Goal: Register for event/course

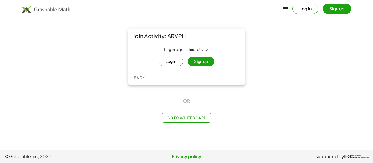
click at [204, 60] on button "Sign up" at bounding box center [200, 61] width 27 height 9
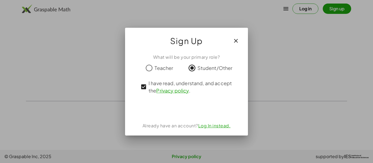
click at [235, 42] on icon "button" at bounding box center [236, 41] width 7 height 7
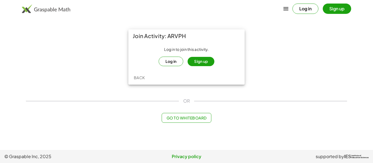
click at [198, 61] on button "Sign up" at bounding box center [200, 61] width 27 height 9
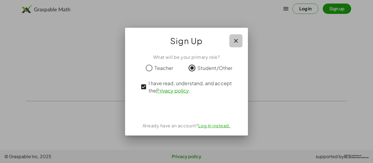
click at [237, 41] on icon "button" at bounding box center [236, 41] width 7 height 7
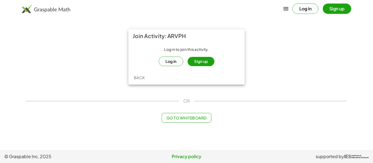
click at [332, 10] on button "Sign up" at bounding box center [337, 9] width 28 height 10
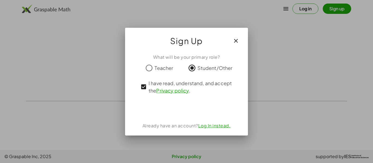
click at [237, 38] on icon "button" at bounding box center [236, 41] width 7 height 7
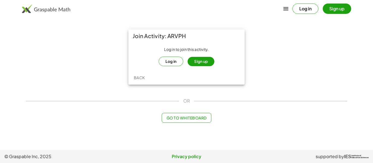
click at [197, 63] on button "Sign up" at bounding box center [200, 61] width 27 height 9
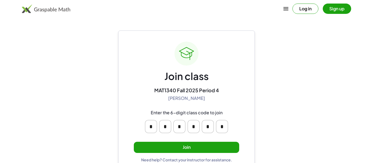
click at [178, 148] on button "Join" at bounding box center [186, 147] width 105 height 11
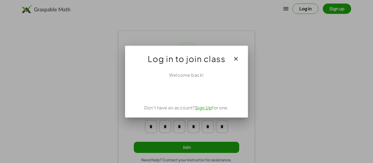
click at [210, 105] on link "Sign Up" at bounding box center [203, 108] width 17 height 6
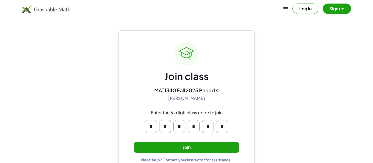
scroll to position [10, 0]
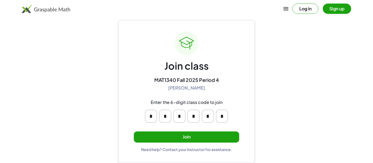
click at [177, 135] on button "Join" at bounding box center [186, 137] width 105 height 11
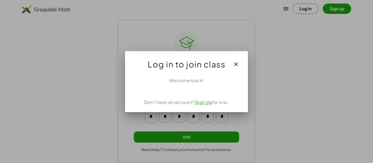
scroll to position [0, 0]
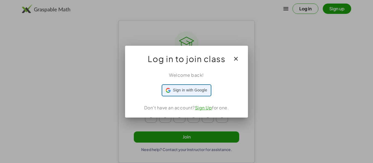
click at [198, 89] on span "Sign in with Google" at bounding box center [190, 91] width 34 height 6
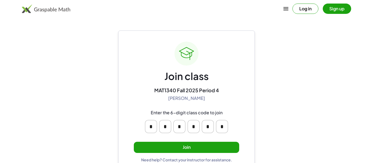
click at [180, 150] on button "Join" at bounding box center [186, 147] width 105 height 11
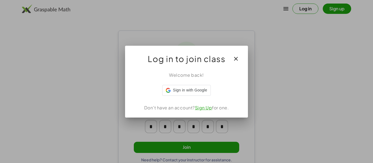
click at [237, 56] on icon "button" at bounding box center [236, 59] width 7 height 7
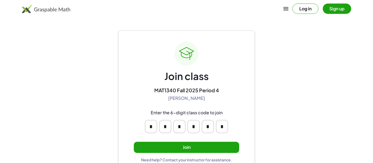
click at [310, 10] on button "Log in" at bounding box center [305, 9] width 26 height 10
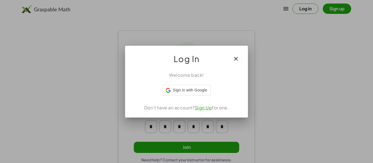
click at [203, 84] on div "Welcome back! Sign in with Google Sign in with Google. Opens in new tab Don't h…" at bounding box center [186, 93] width 123 height 50
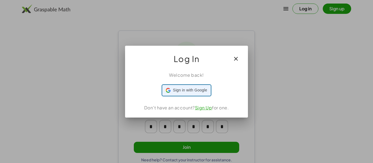
click at [204, 89] on span "Sign in with Google" at bounding box center [190, 91] width 34 height 6
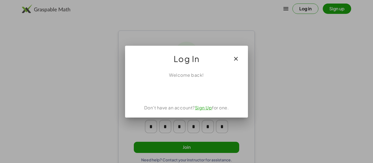
click at [234, 59] on icon "button" at bounding box center [236, 59] width 7 height 7
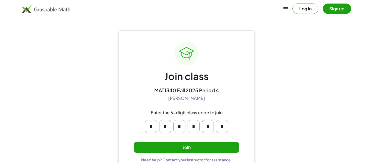
click at [337, 7] on button "Sign up" at bounding box center [337, 9] width 28 height 10
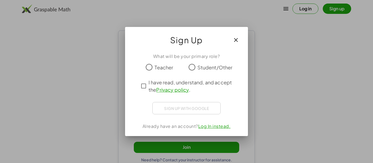
click at [210, 64] on span "Student/Other" at bounding box center [214, 67] width 35 height 7
click at [175, 85] on span "I have read, understand, and accept the Privacy policy ." at bounding box center [191, 86] width 86 height 15
click at [236, 36] on button "button" at bounding box center [235, 40] width 13 height 13
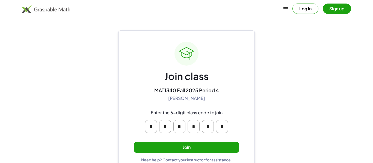
scroll to position [10, 0]
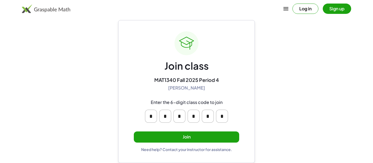
click at [205, 137] on button "Join" at bounding box center [186, 137] width 105 height 11
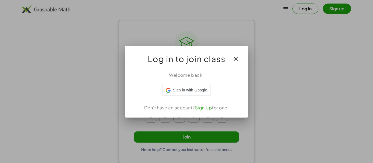
scroll to position [0, 0]
click at [207, 108] on link "Sign Up" at bounding box center [203, 108] width 17 height 6
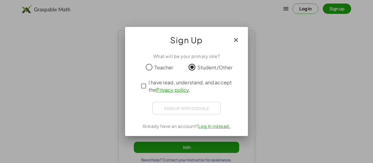
click at [169, 84] on span "I have read, understand, and accept the Privacy policy ." at bounding box center [191, 86] width 86 height 15
click at [240, 35] on button "button" at bounding box center [235, 40] width 13 height 13
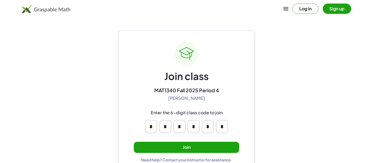
click at [341, 5] on button "Sign up" at bounding box center [337, 9] width 28 height 10
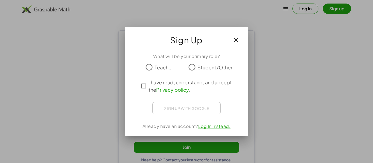
click at [206, 68] on span "Student/Other" at bounding box center [214, 67] width 35 height 7
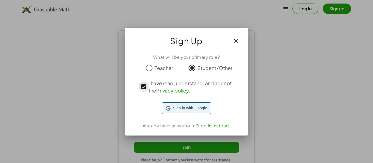
click at [192, 108] on span "Sign in with Google" at bounding box center [190, 109] width 34 height 6
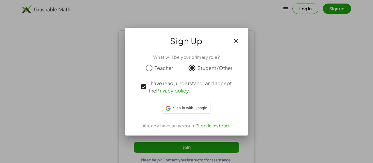
click at [234, 39] on icon "button" at bounding box center [236, 41] width 7 height 7
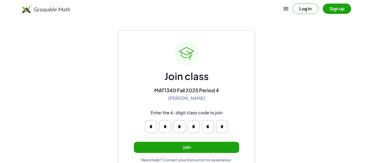
click at [195, 145] on button "Join" at bounding box center [186, 147] width 105 height 11
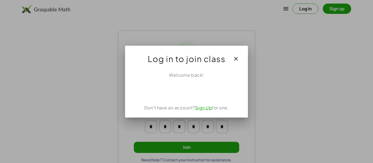
click at [244, 49] on div "Log in to join class" at bounding box center [186, 57] width 123 height 22
click at [239, 56] on icon "button" at bounding box center [236, 59] width 7 height 7
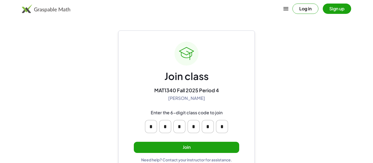
click at [208, 145] on button "Join" at bounding box center [186, 147] width 105 height 11
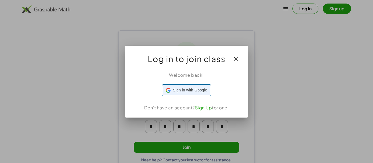
click at [208, 91] on div at bounding box center [186, 90] width 48 height 10
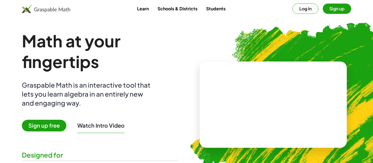
click at [346, 8] on button "Sign up" at bounding box center [337, 9] width 28 height 10
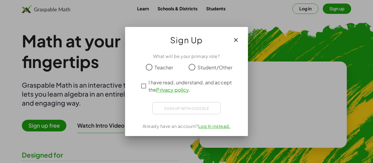
click at [199, 63] on label "Student/Other" at bounding box center [214, 67] width 35 height 11
click at [178, 81] on span "I have read, understand, and accept the Privacy policy ." at bounding box center [191, 86] width 86 height 15
click at [186, 101] on div "What will be your primary role? Teacher Student/Other I have read, understand, …" at bounding box center [186, 93] width 123 height 86
